Goal: Task Accomplishment & Management: Complete application form

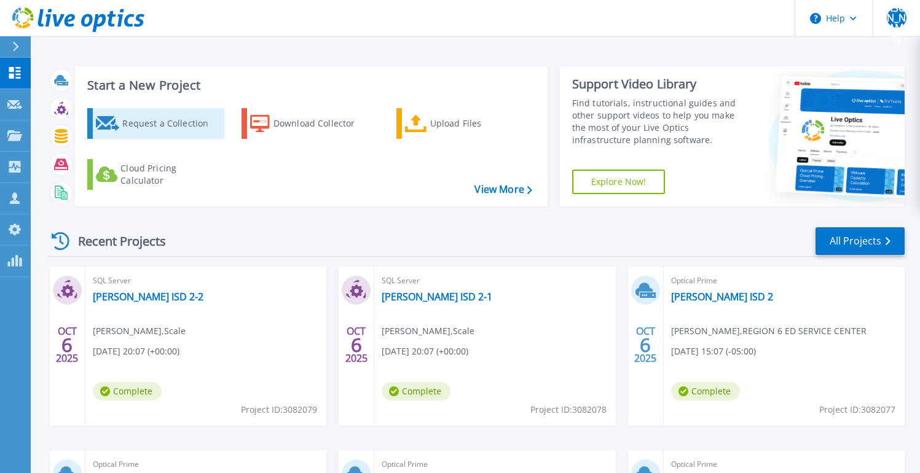
click at [150, 120] on div "Request a Collection" at bounding box center [171, 123] width 98 height 25
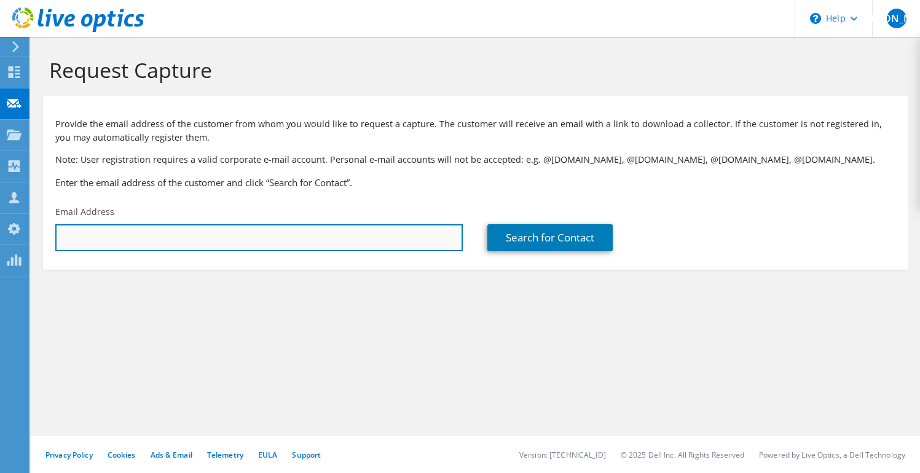
click at [296, 237] on input "text" at bounding box center [258, 237] width 407 height 27
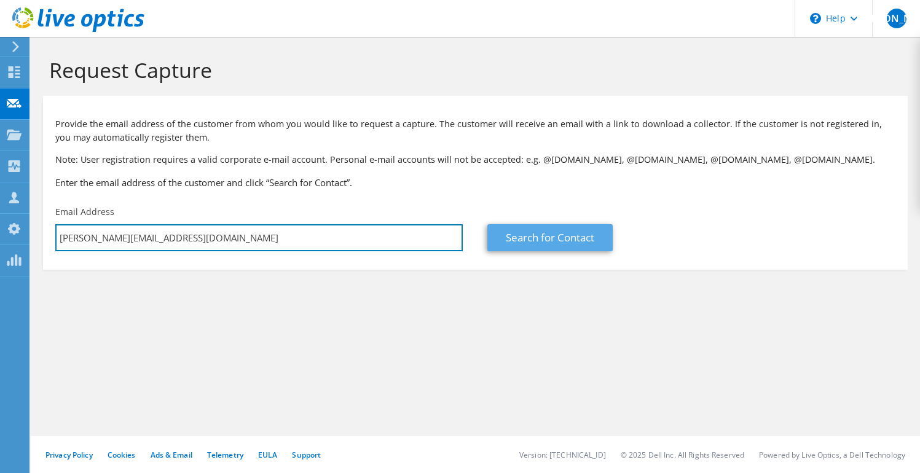
type input "a.bresnehan@clarity.me"
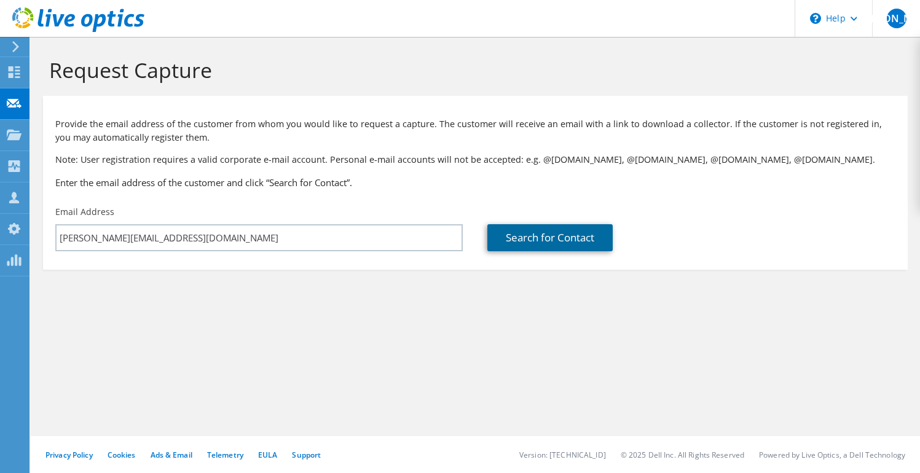
click at [567, 237] on link "Search for Contact" at bounding box center [549, 237] width 125 height 27
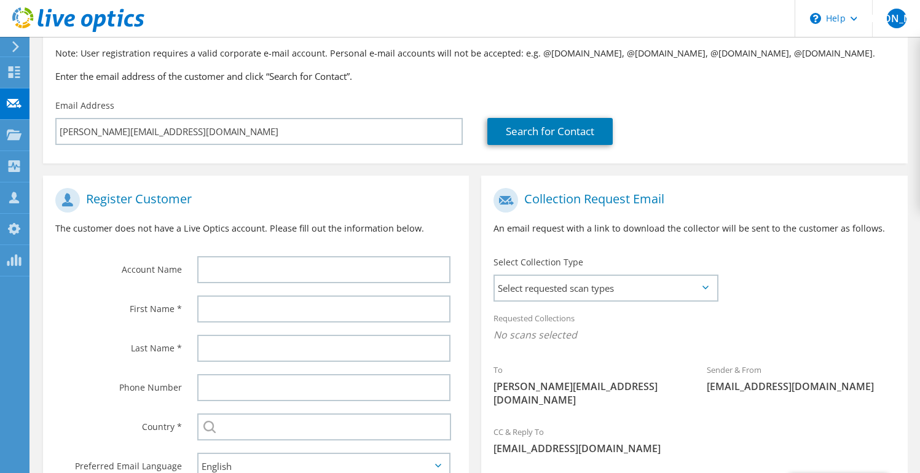
scroll to position [108, 0]
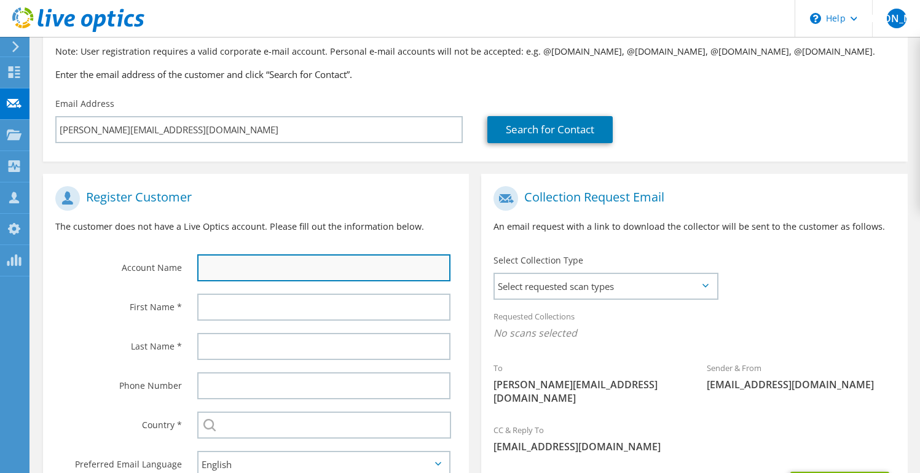
click at [366, 261] on input "text" at bounding box center [323, 267] width 253 height 27
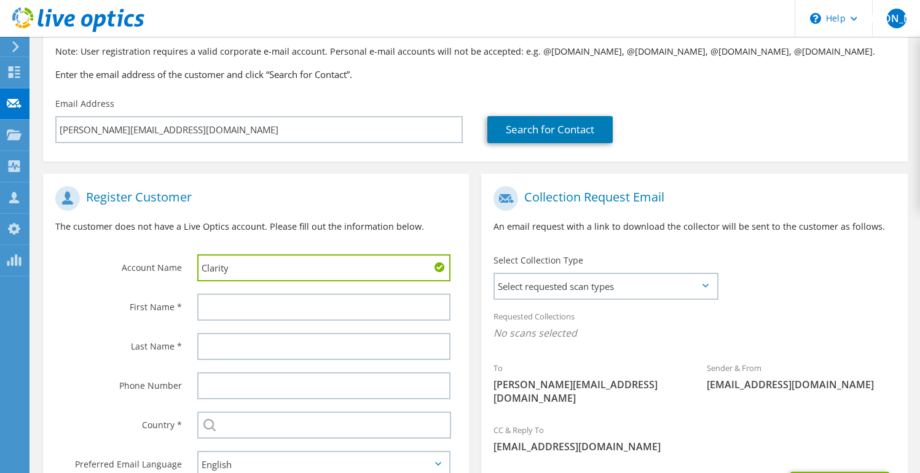
type input "Clarity"
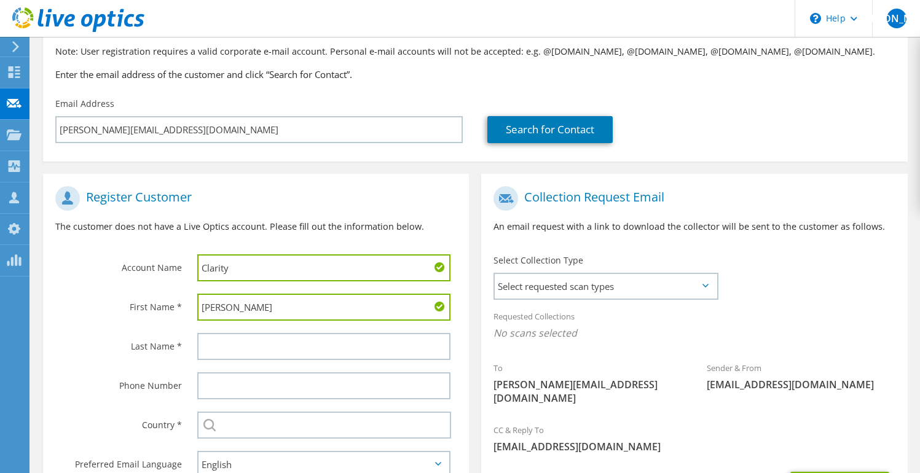
type input "Alex"
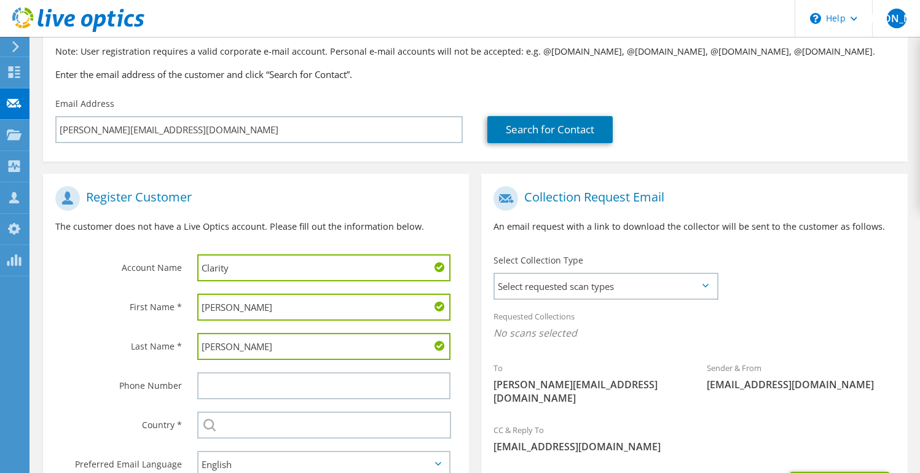
type input "Bresnehan"
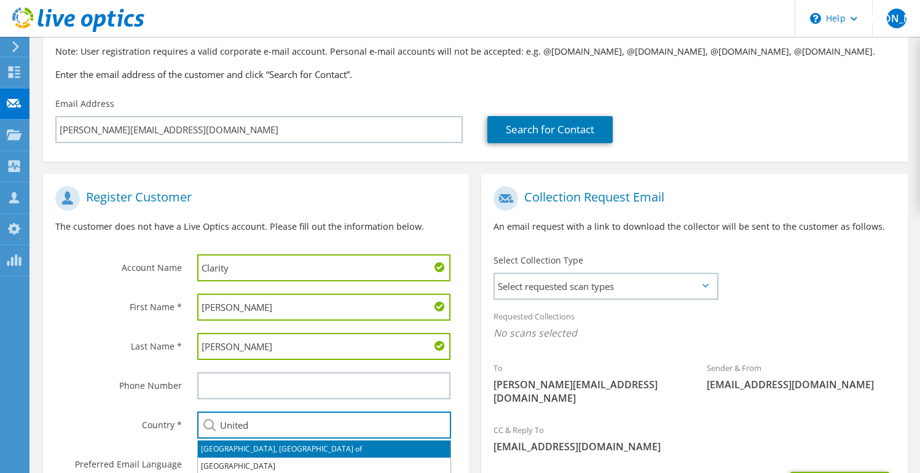
type input "United States"
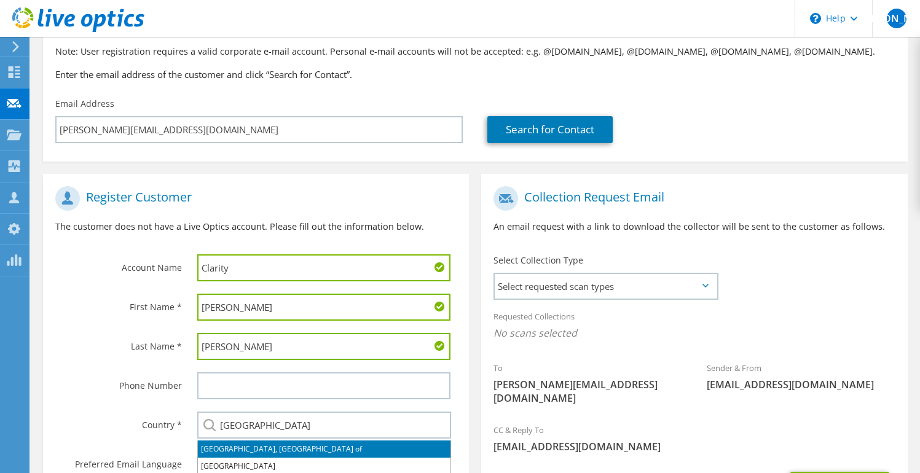
type input "8324239753"
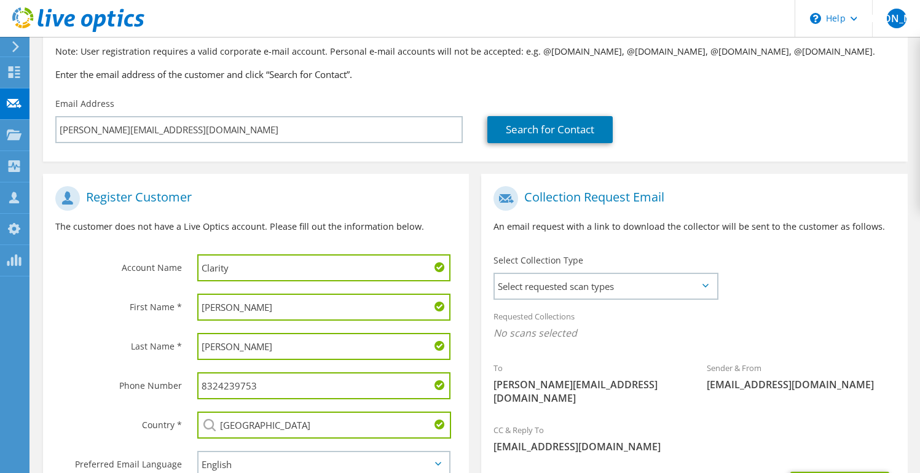
click at [301, 390] on input "8324239753" at bounding box center [323, 385] width 253 height 27
click at [300, 390] on input "8324239753" at bounding box center [323, 385] width 253 height 27
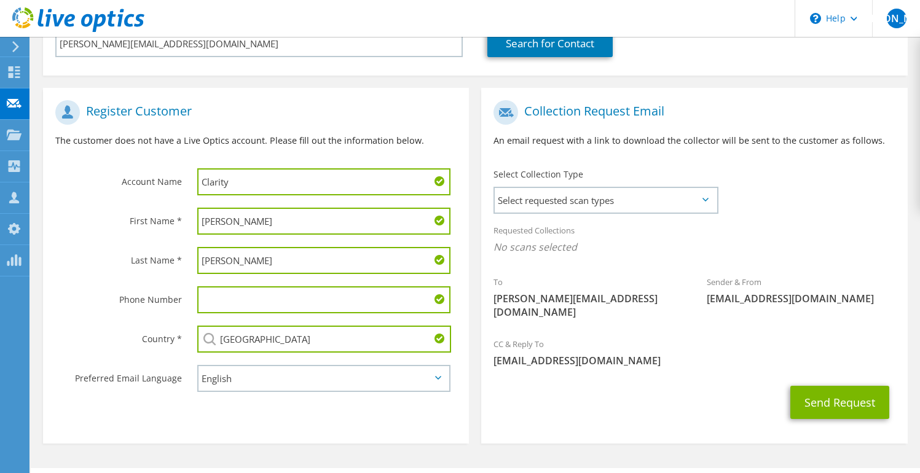
scroll to position [203, 0]
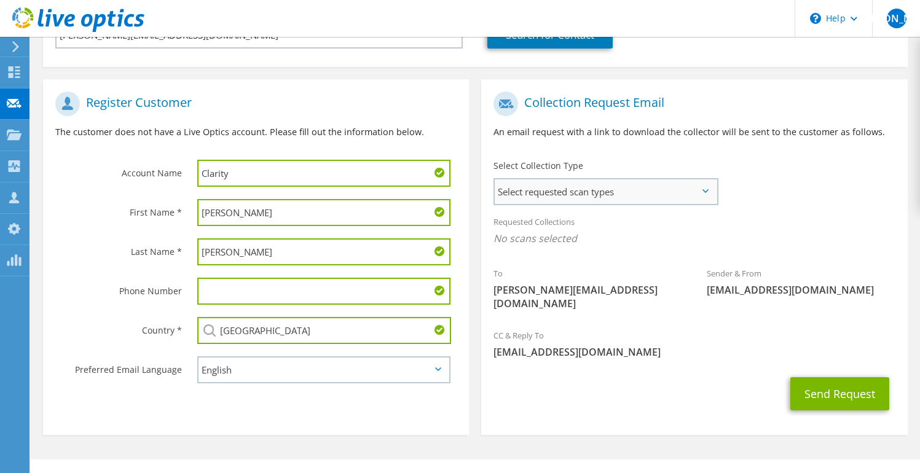
click at [581, 193] on span "Select requested scan types" at bounding box center [606, 191] width 222 height 25
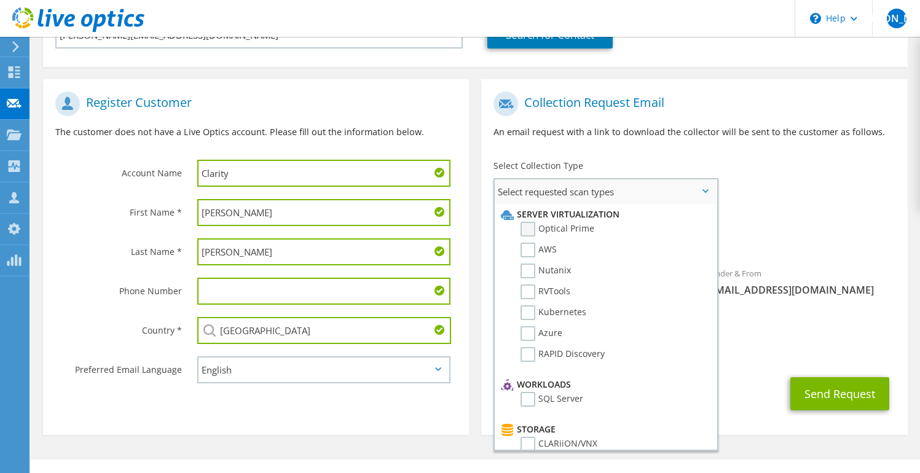
click at [573, 224] on label "Optical Prime" at bounding box center [557, 229] width 74 height 15
click at [0, 0] on input "Optical Prime" at bounding box center [0, 0] width 0 height 0
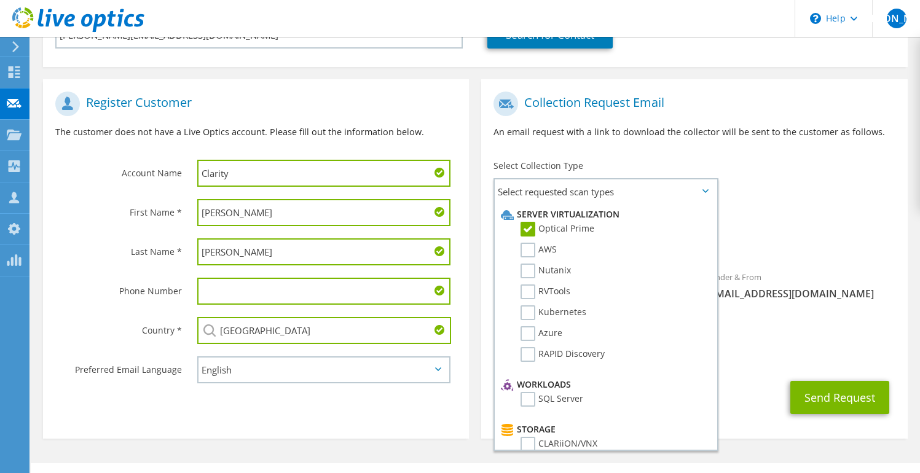
click at [756, 238] on span "Optical Prime" at bounding box center [693, 242] width 401 height 20
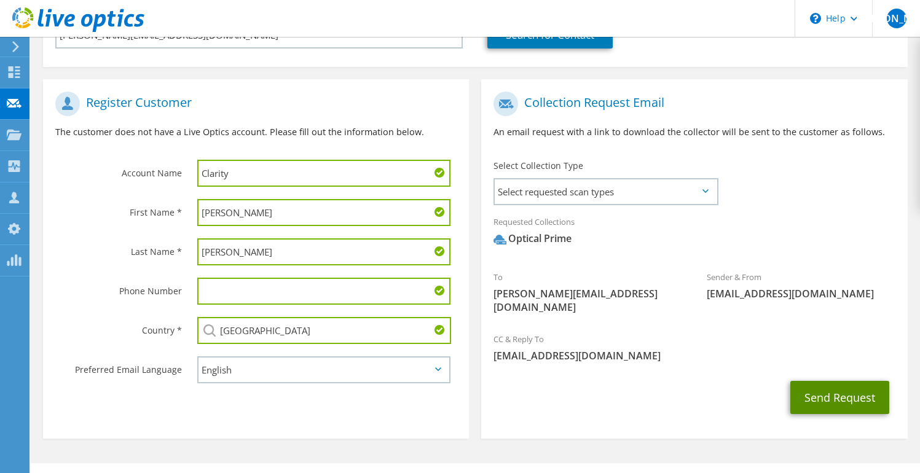
click at [826, 387] on button "Send Request" at bounding box center [839, 397] width 99 height 33
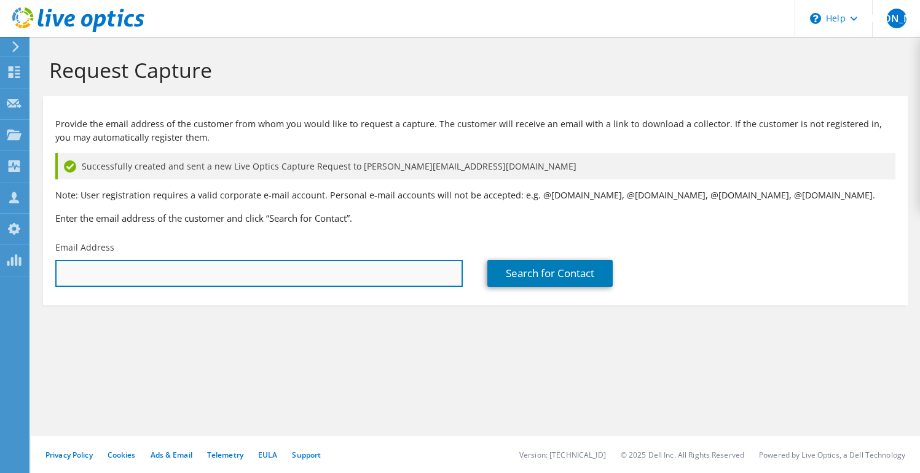
click at [254, 276] on input "text" at bounding box center [258, 273] width 407 height 27
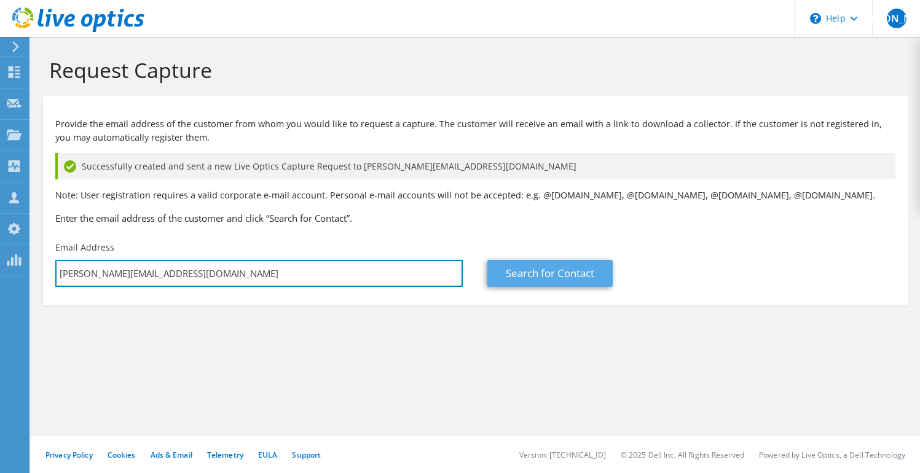
type input "a.bresnahan@clarity.me"
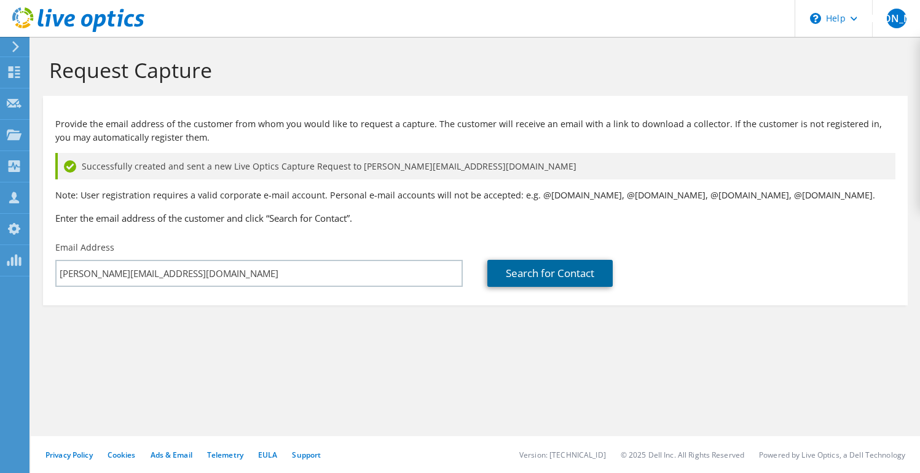
click at [575, 276] on link "Search for Contact" at bounding box center [549, 273] width 125 height 27
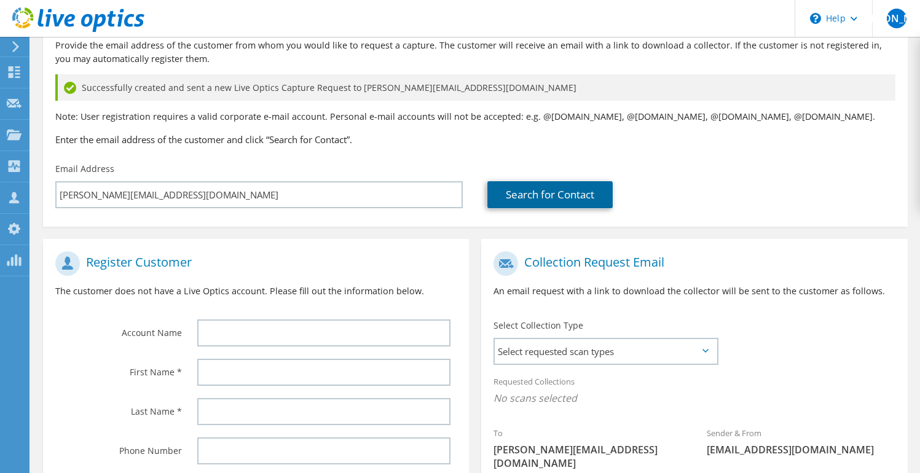
scroll to position [90, 0]
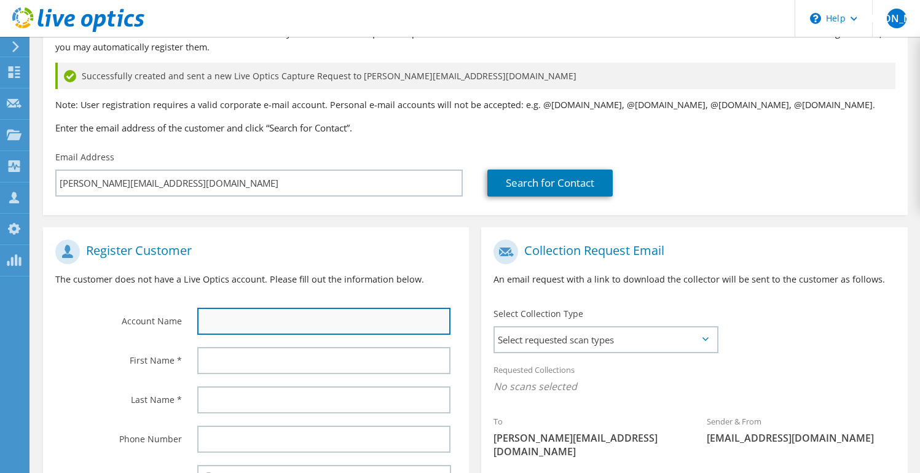
click at [371, 316] on input "text" at bounding box center [323, 321] width 253 height 27
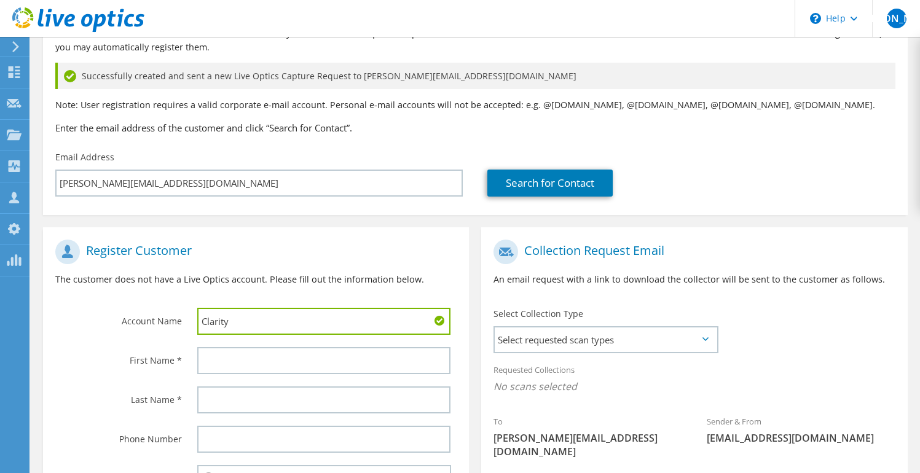
type input "Clarity"
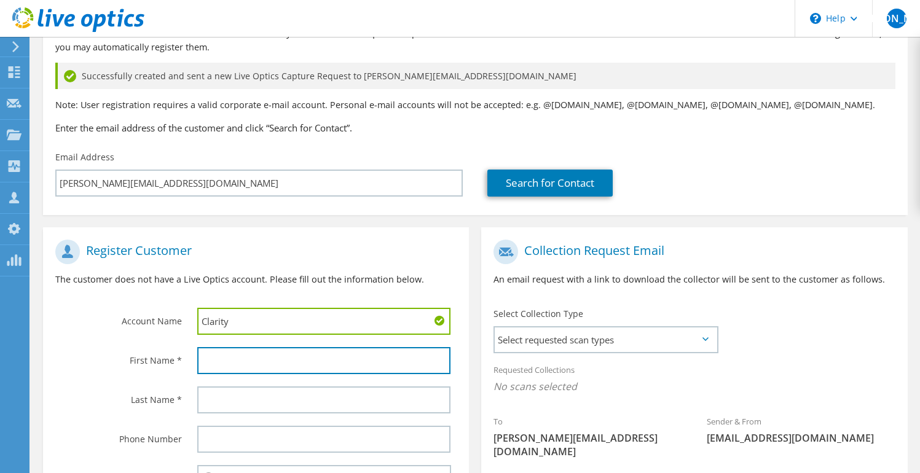
type input "S"
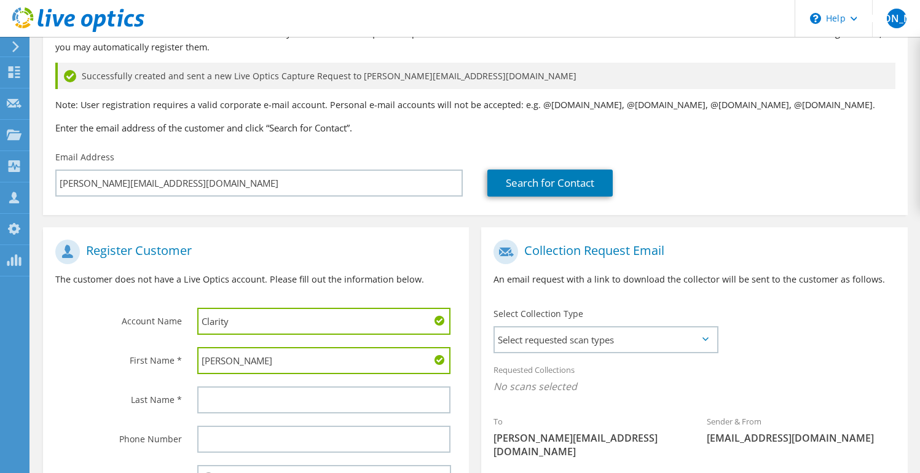
type input "Alex"
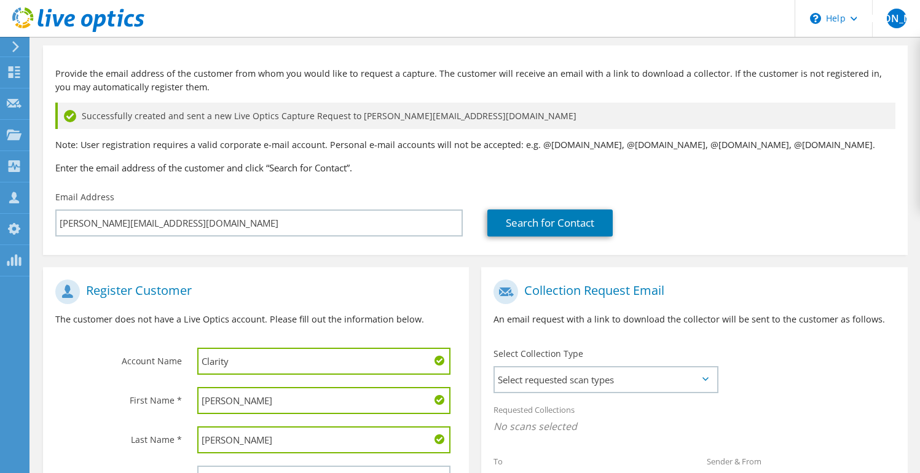
scroll to position [234, 0]
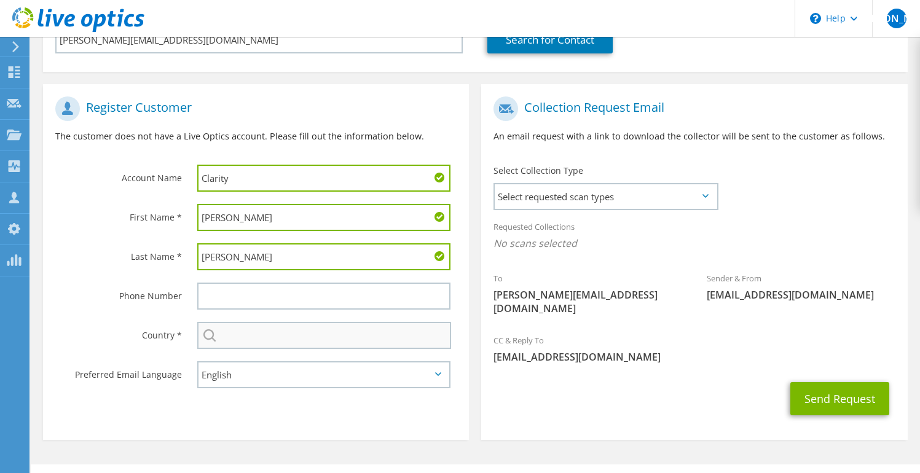
type input "Bresnahan"
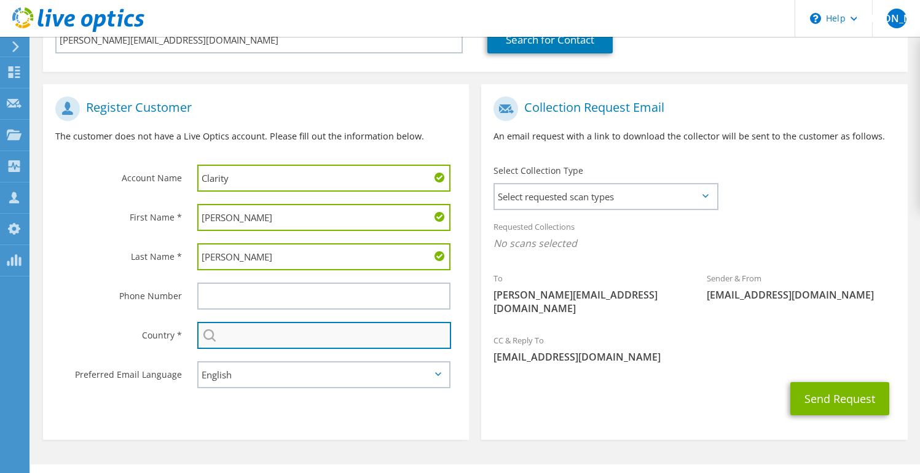
click at [423, 334] on input "text" at bounding box center [324, 335] width 254 height 27
type input "United States"
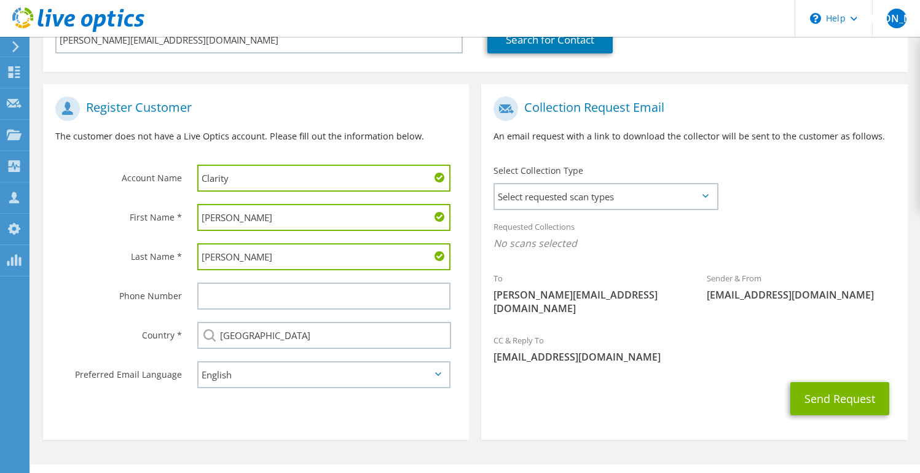
type input "8324239753"
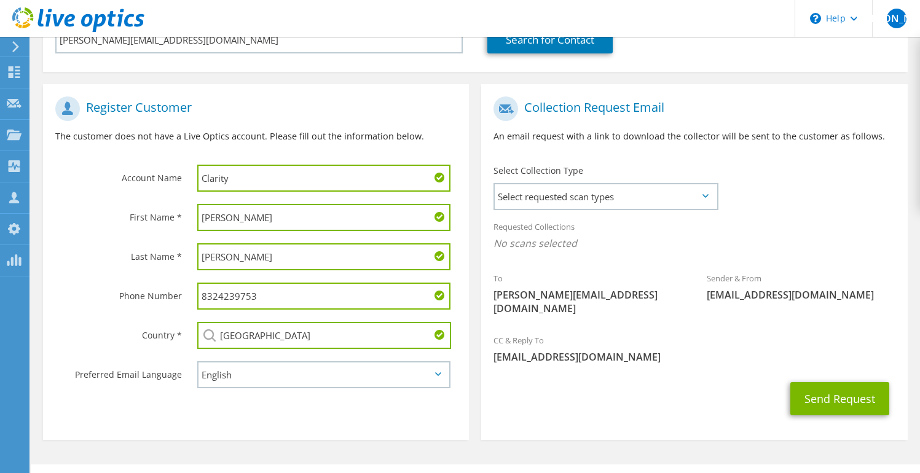
click at [346, 302] on input "8324239753" at bounding box center [323, 296] width 253 height 27
click at [345, 303] on input "8324239753" at bounding box center [323, 296] width 253 height 27
click at [594, 197] on span "Select requested scan types" at bounding box center [606, 196] width 222 height 25
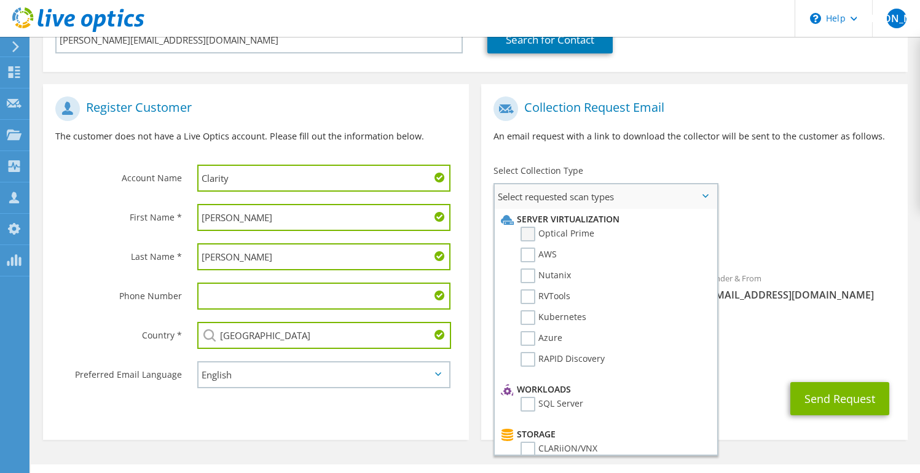
click at [576, 235] on label "Optical Prime" at bounding box center [557, 234] width 74 height 15
click at [0, 0] on input "Optical Prime" at bounding box center [0, 0] width 0 height 0
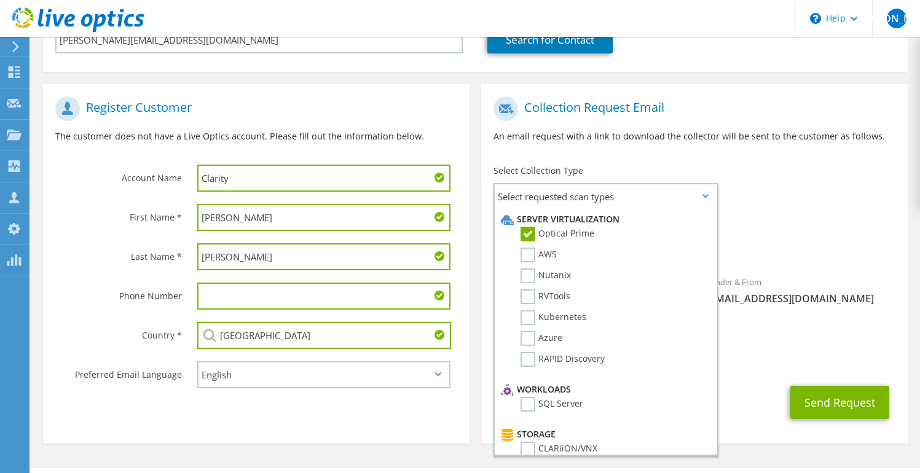
click at [754, 234] on div "Requested Collections No scans selected Optical Prime" at bounding box center [694, 238] width 426 height 49
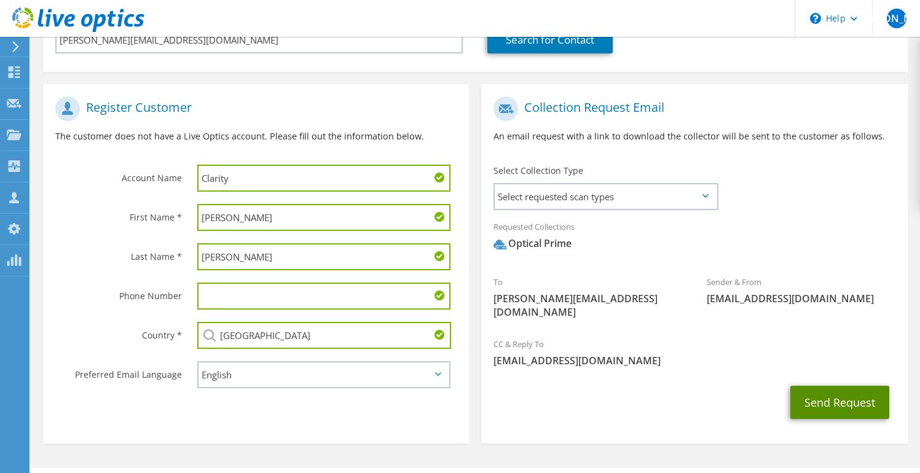
click at [830, 393] on button "Send Request" at bounding box center [839, 402] width 99 height 33
